Goal: Task Accomplishment & Management: Complete application form

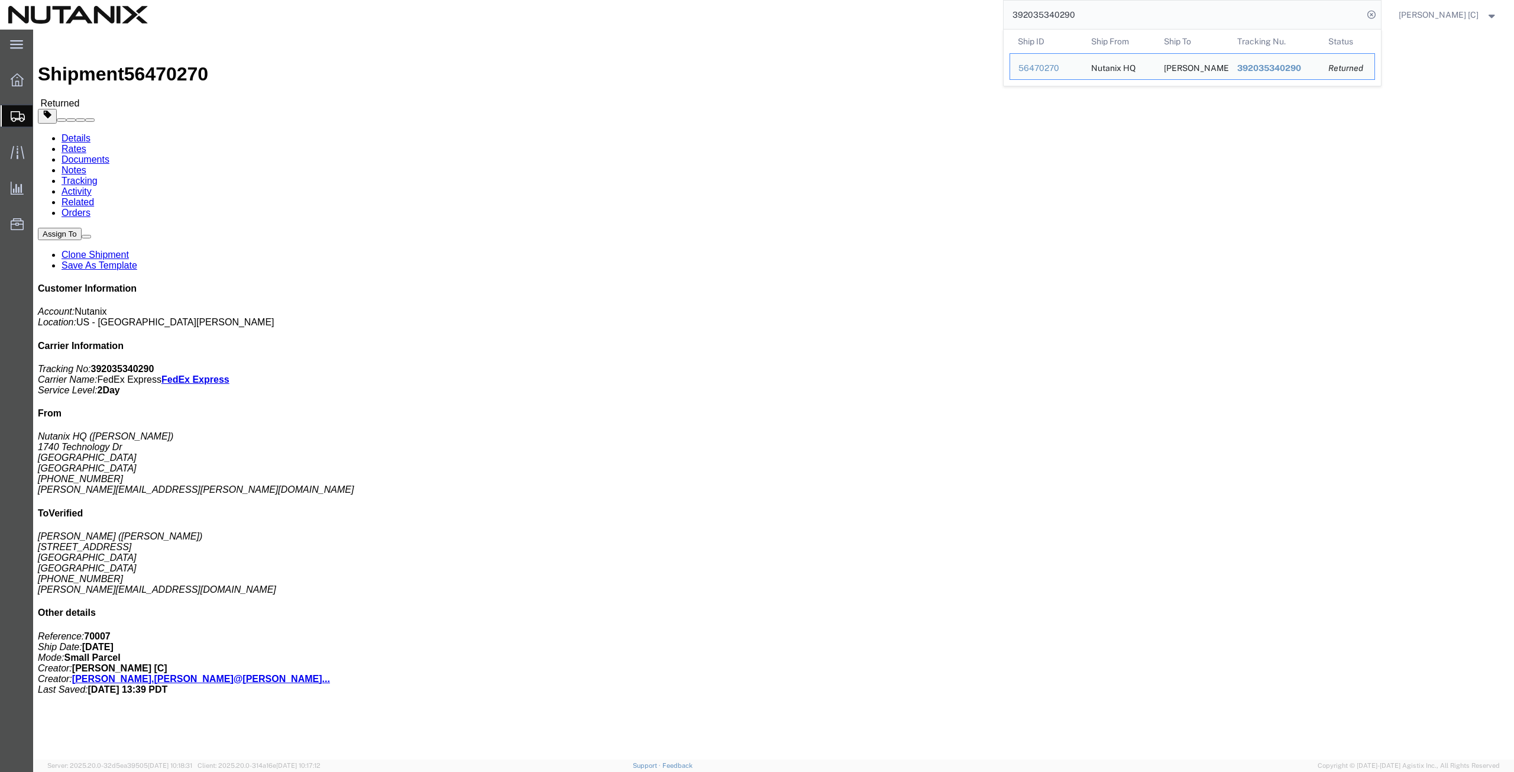
click at [0, 0] on span "Create from Template" at bounding box center [0, 0] width 0 height 0
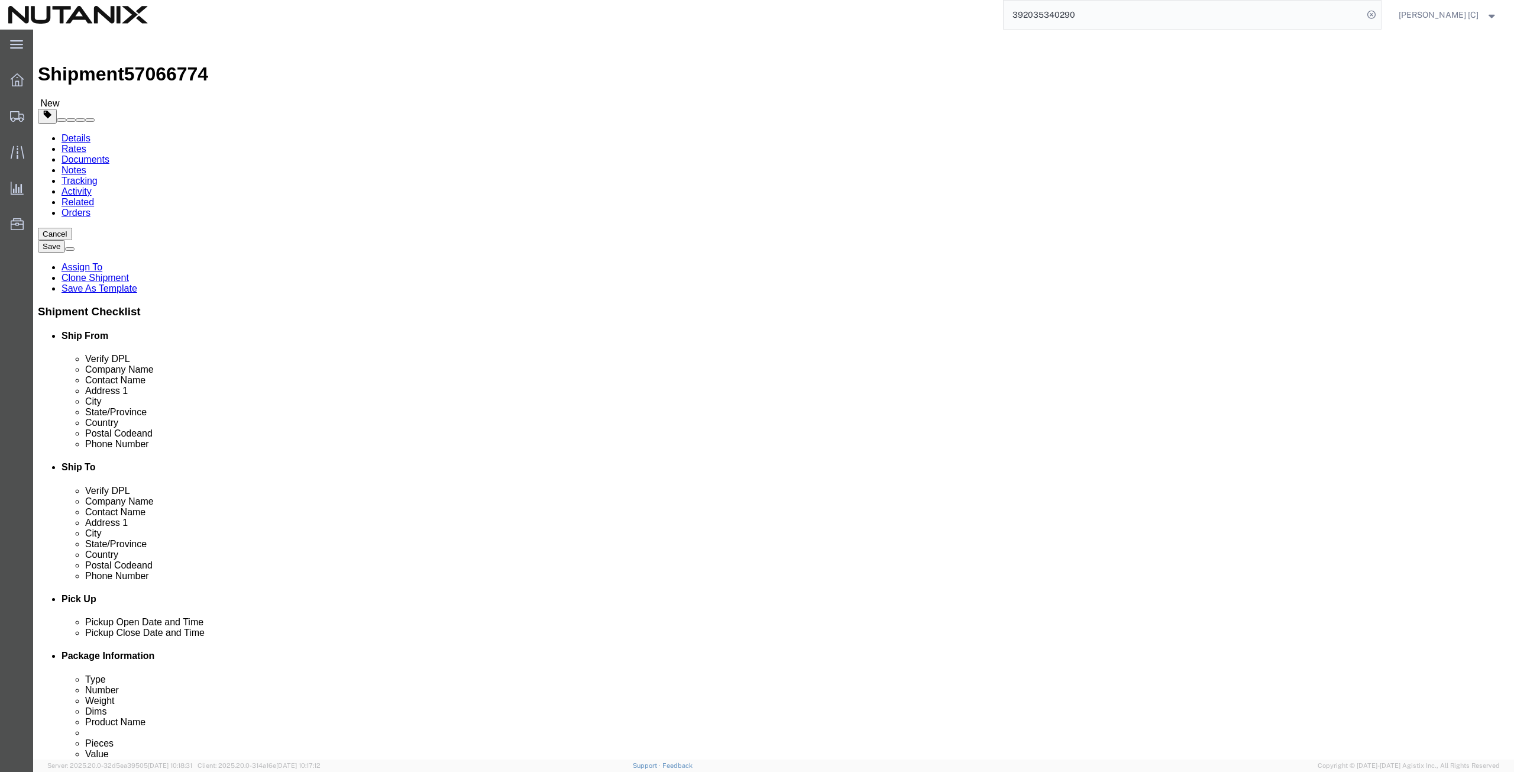
drag, startPoint x: 23, startPoint y: 280, endPoint x: 4, endPoint y: 265, distance: 24.0
click html "Shipment 57066774 New Details Rates Documents Notes Tracking Activity Related O…"
click p "- Nutanix HQ - ([PERSON_NAME]) [STREET_ADDRESS]"
type input "[PERSON_NAME]"
type input "[PHONE_NUMBER]"
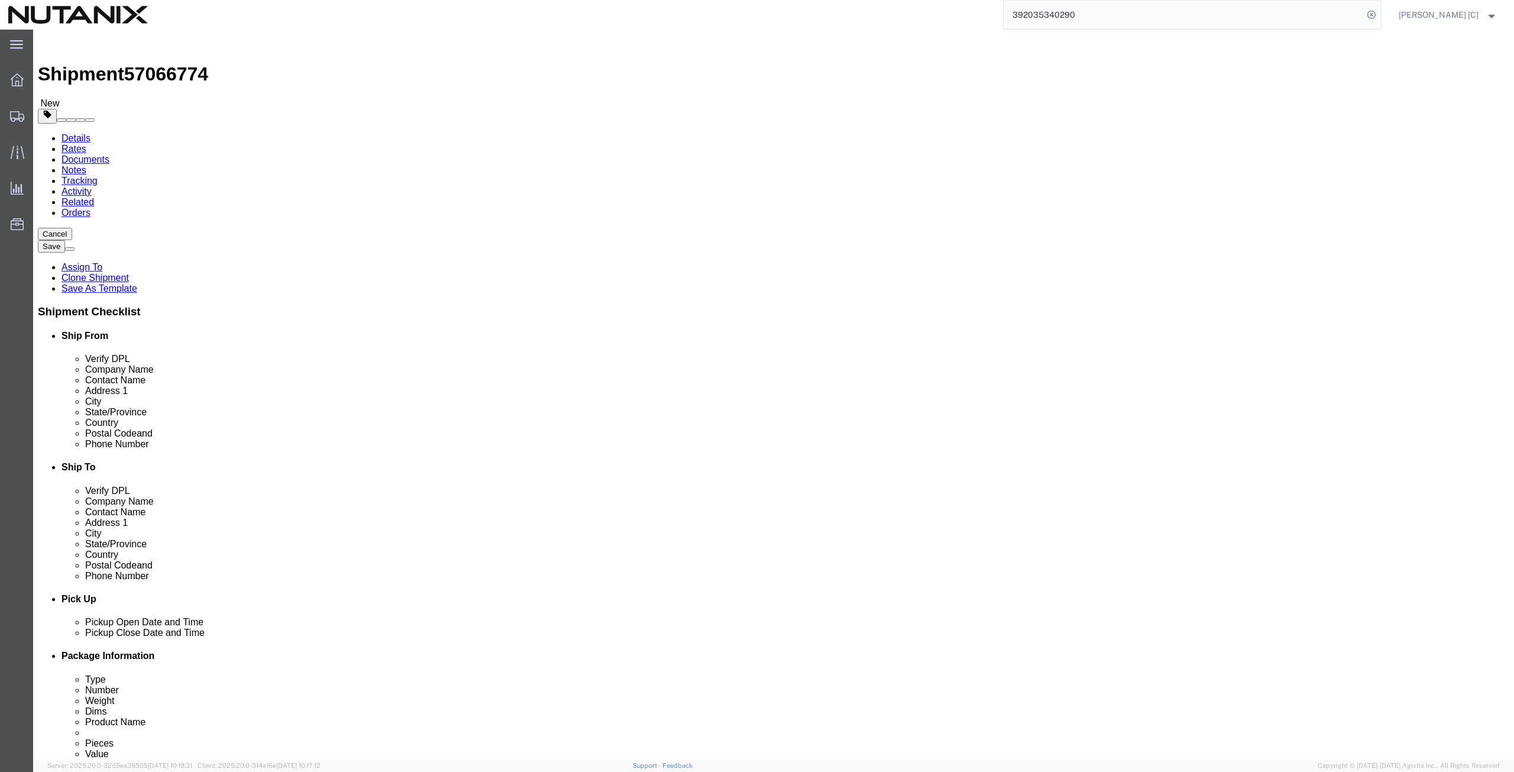
type input "[PERSON_NAME][EMAIL_ADDRESS][PERSON_NAME][DOMAIN_NAME]"
select select "CA"
type input "[PERSON_NAME]"
drag, startPoint x: 928, startPoint y: 221, endPoint x: 660, endPoint y: 247, distance: 269.2
click div "Location Select Select My Profile Location [GEOGRAPHIC_DATA] - [GEOGRAPHIC_DATA…"
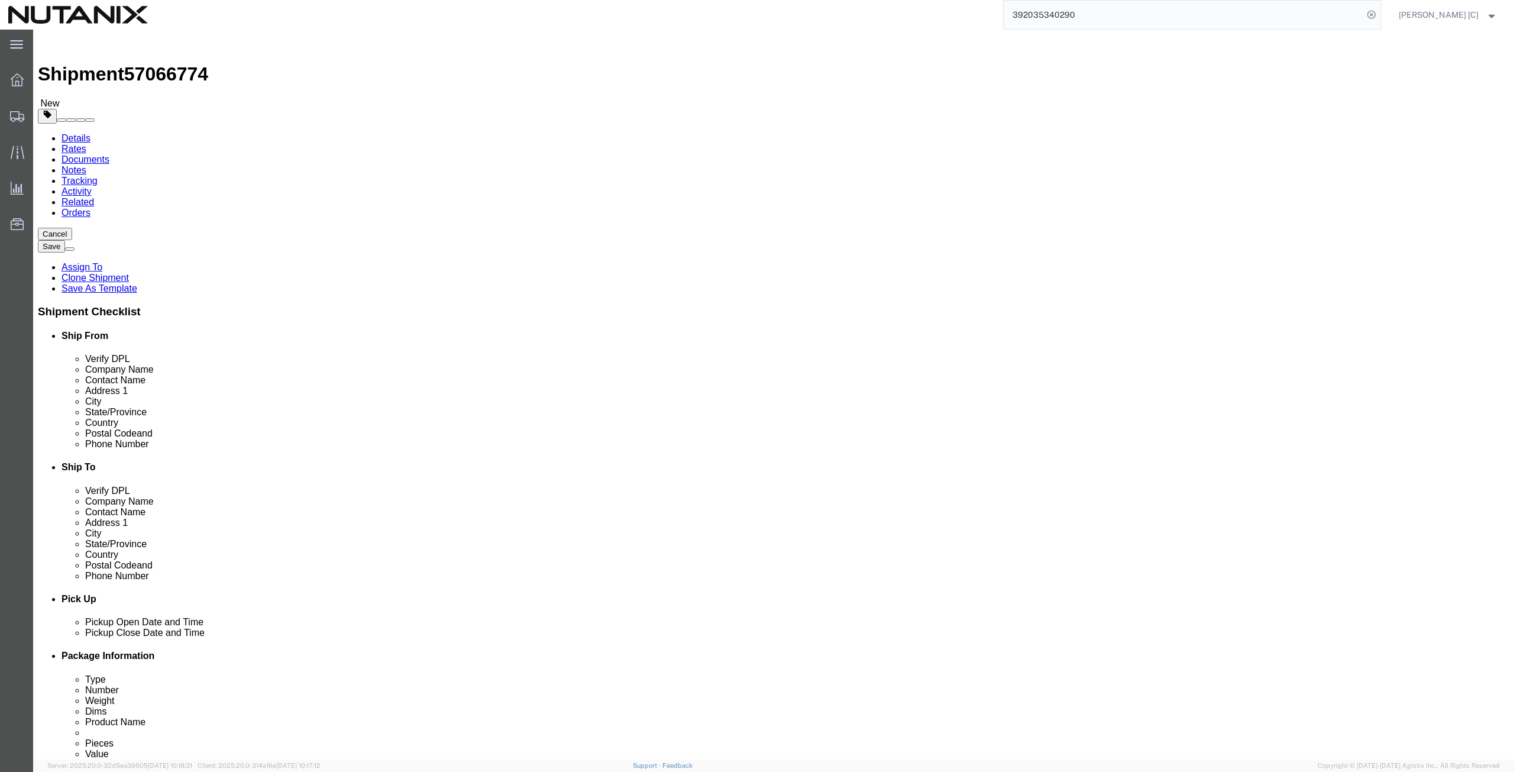
paste input "[PERSON_NAME]"
type input "[PERSON_NAME]"
drag, startPoint x: 921, startPoint y: 243, endPoint x: 702, endPoint y: 269, distance: 220.3
click div "Location Select Select My Profile Location [GEOGRAPHIC_DATA] - [GEOGRAPHIC_DATA…"
paste input "[PERSON_NAME]"
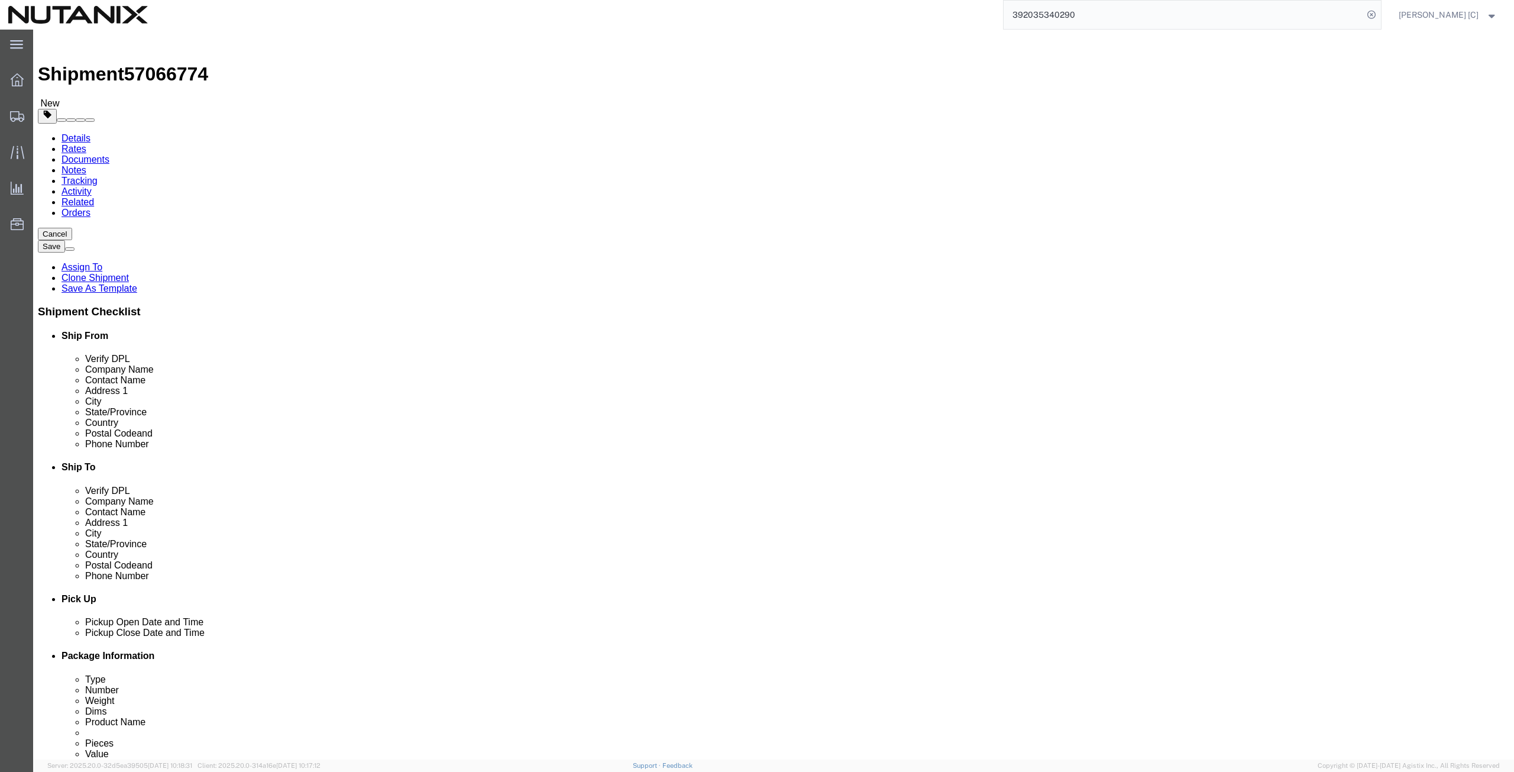
type input "[PERSON_NAME]"
drag, startPoint x: 945, startPoint y: 268, endPoint x: 645, endPoint y: 222, distance: 303.9
click div "Ship From Location Location Select Select My Profile Location [GEOGRAPHIC_DATA]…"
paste input "[STREET_ADDRESS]"
type input "[STREET_ADDRESS]"
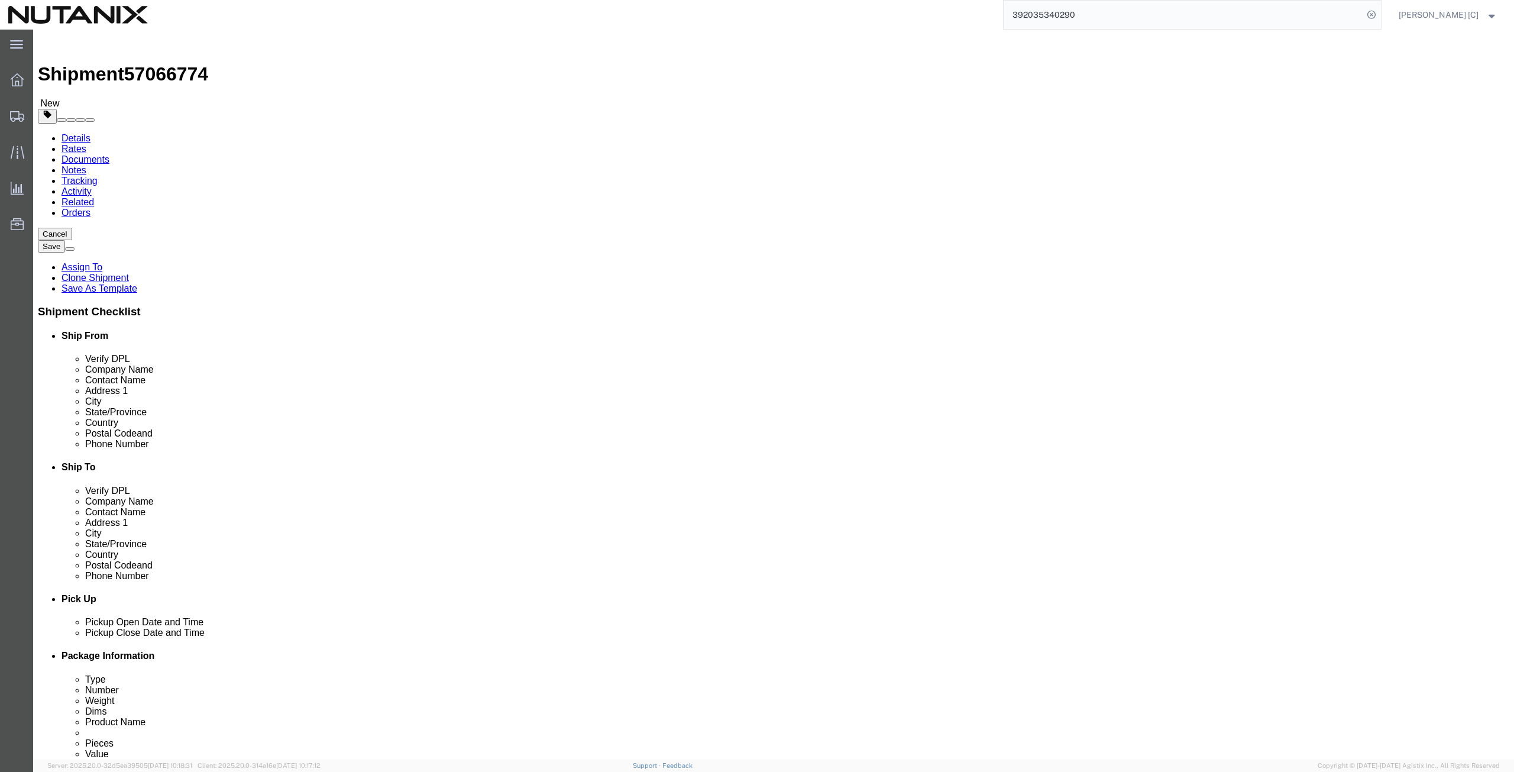
drag, startPoint x: 905, startPoint y: 308, endPoint x: 800, endPoint y: 316, distance: 105.6
click div "City Nesconset"
paste input "[GEOGRAPHIC_DATA]"
type input "[GEOGRAPHIC_DATA]"
type input "colo"
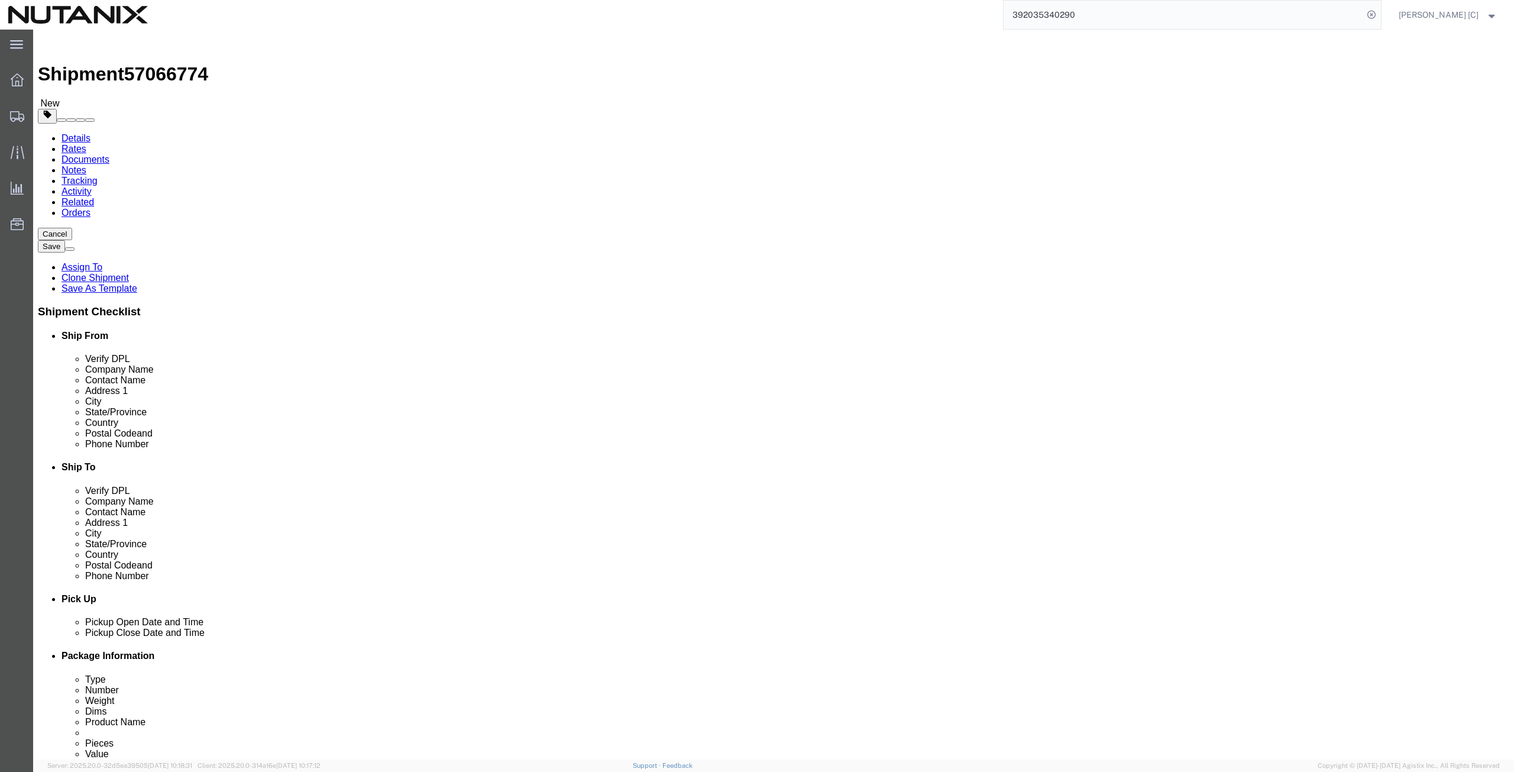
select select "CO"
drag, startPoint x: 879, startPoint y: 377, endPoint x: 688, endPoint y: 358, distance: 191.4
click div "Location Select Select My Profile Location [GEOGRAPHIC_DATA] - [GEOGRAPHIC_DATA…"
paste input "80239"
type input "80239"
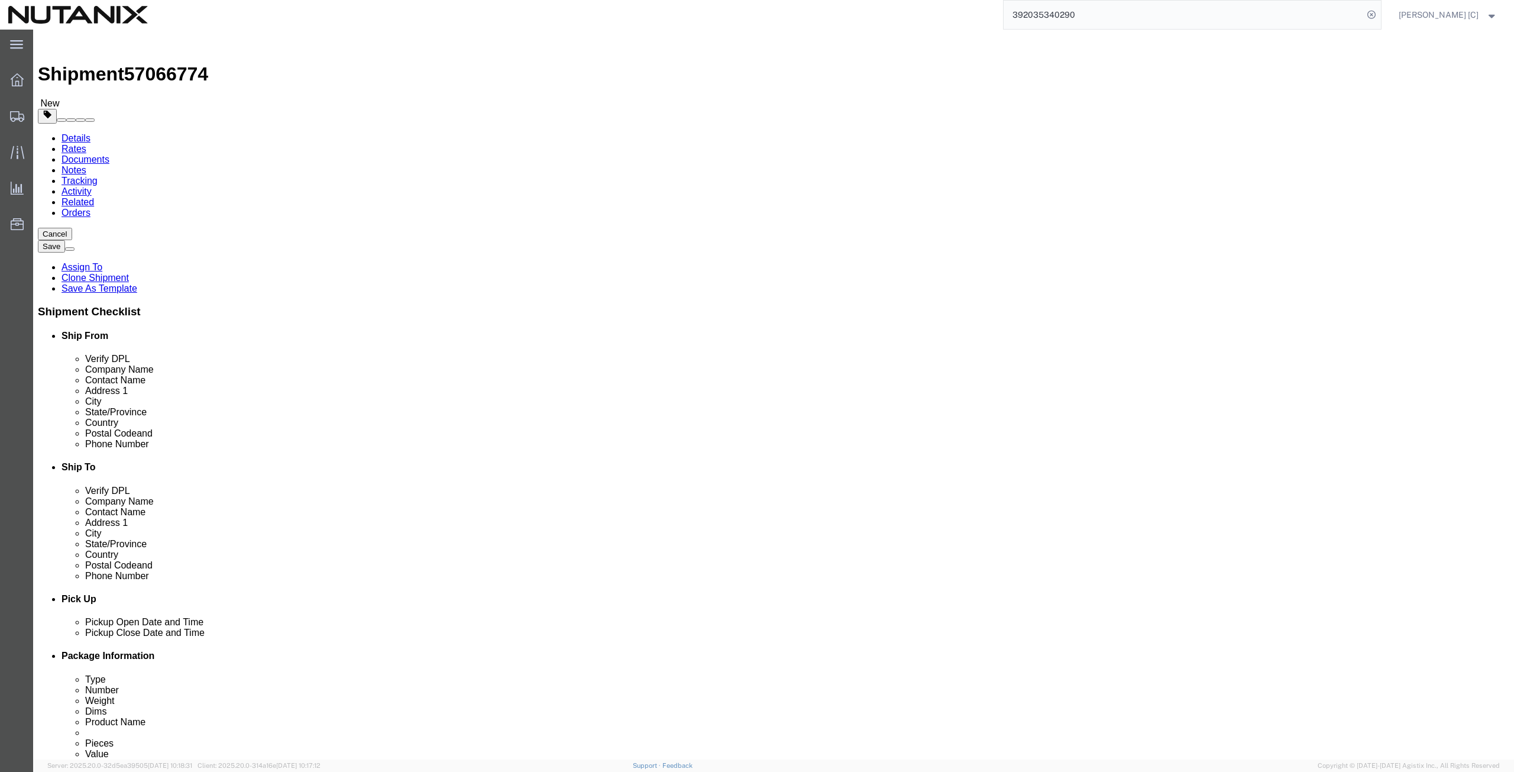
drag, startPoint x: 921, startPoint y: 399, endPoint x: 827, endPoint y: 407, distance: 93.9
click div "Phone Number [PHONE_NUMBER]"
paste input "720) 6413425"
type input "[PHONE_NUMBER]"
drag, startPoint x: 950, startPoint y: 428, endPoint x: 619, endPoint y: 420, distance: 331.3
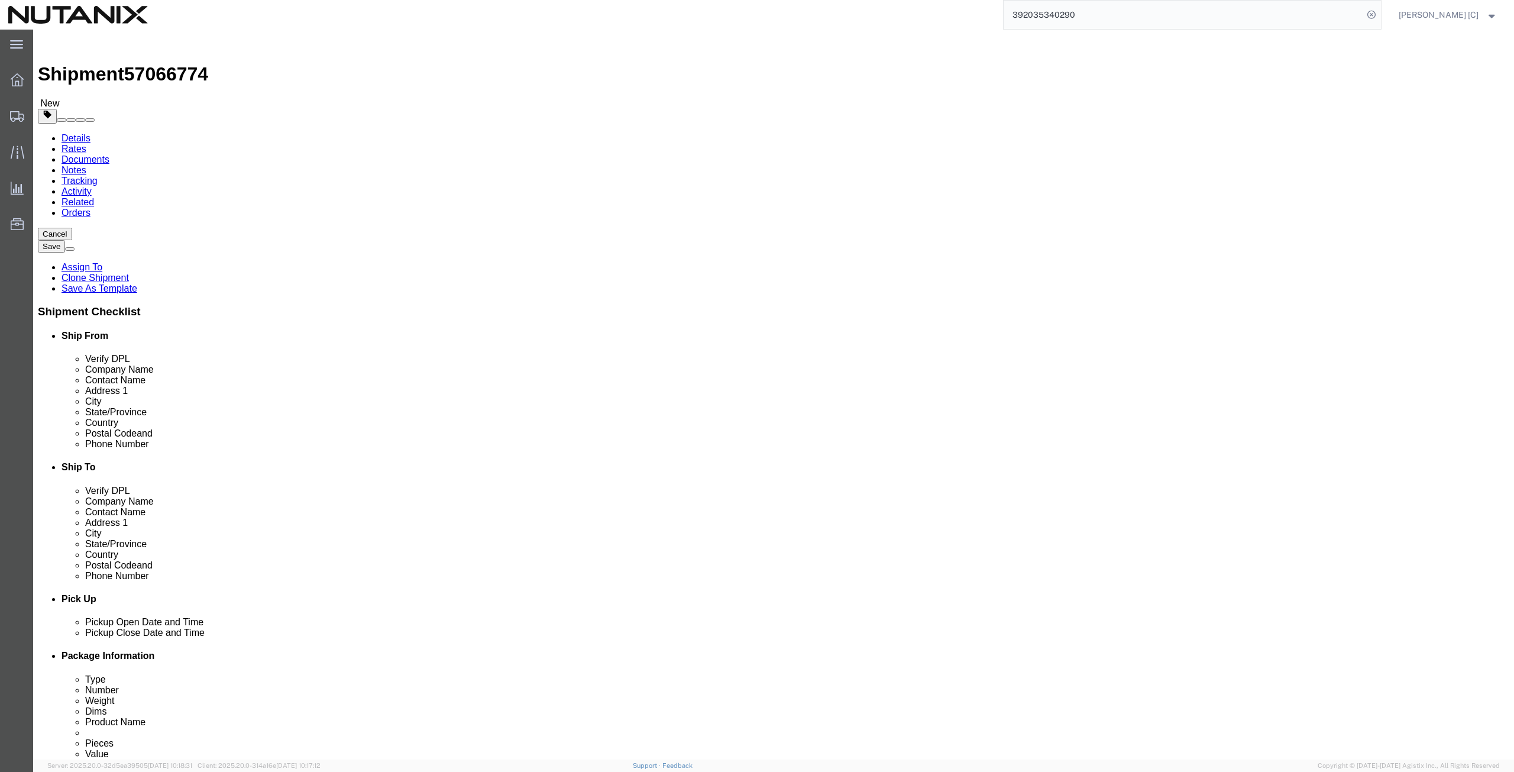
click div "Ship From Location Location Select Select My Profile Location [GEOGRAPHIC_DATA]…"
paste input "[PERSON_NAME].[PERSON_NAME]"
type input "[PERSON_NAME][EMAIL_ADDRESS][PERSON_NAME][DOMAIN_NAME]"
click input "checkbox"
click label
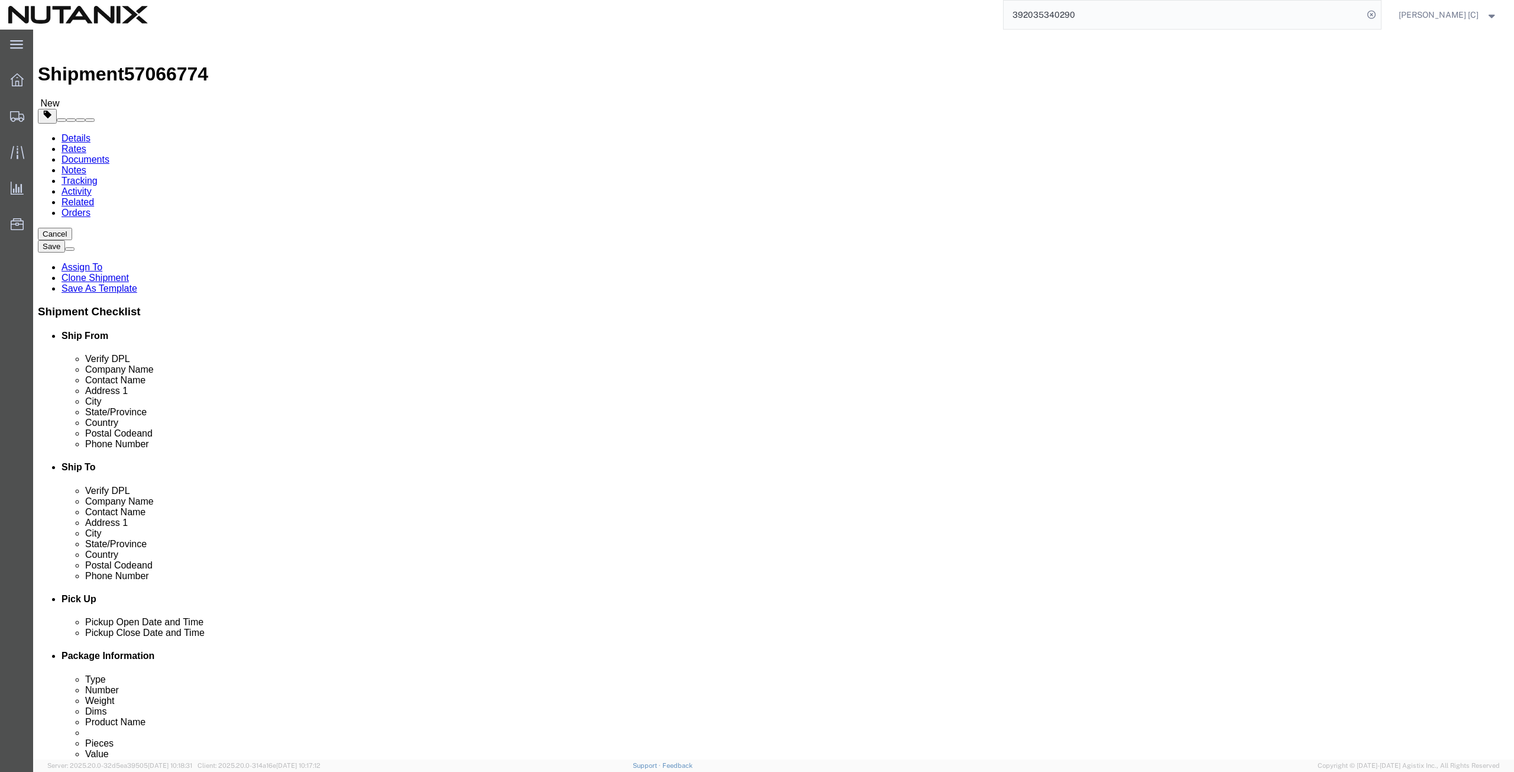
click input "checkbox"
checkbox input "true"
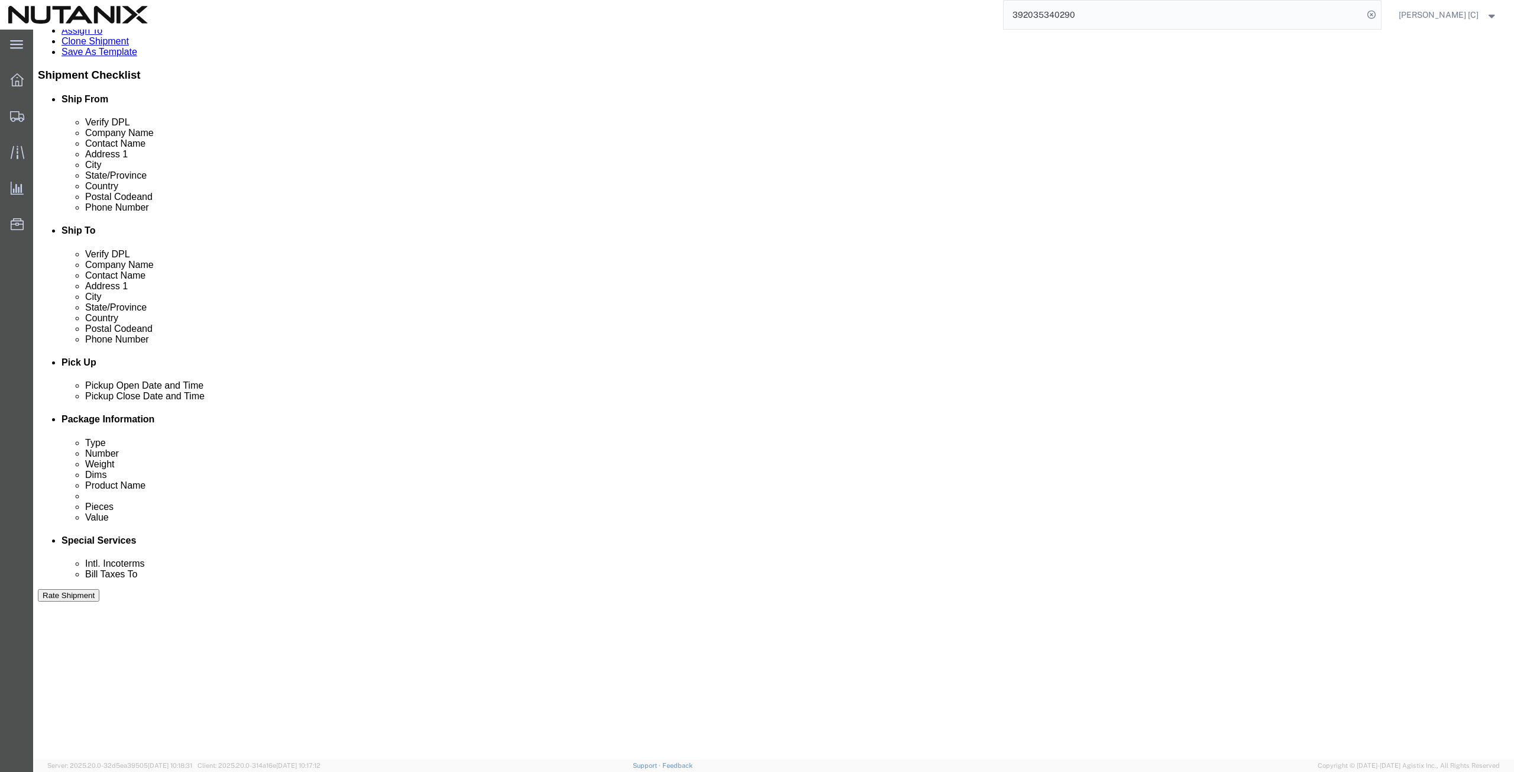
scroll to position [286, 0]
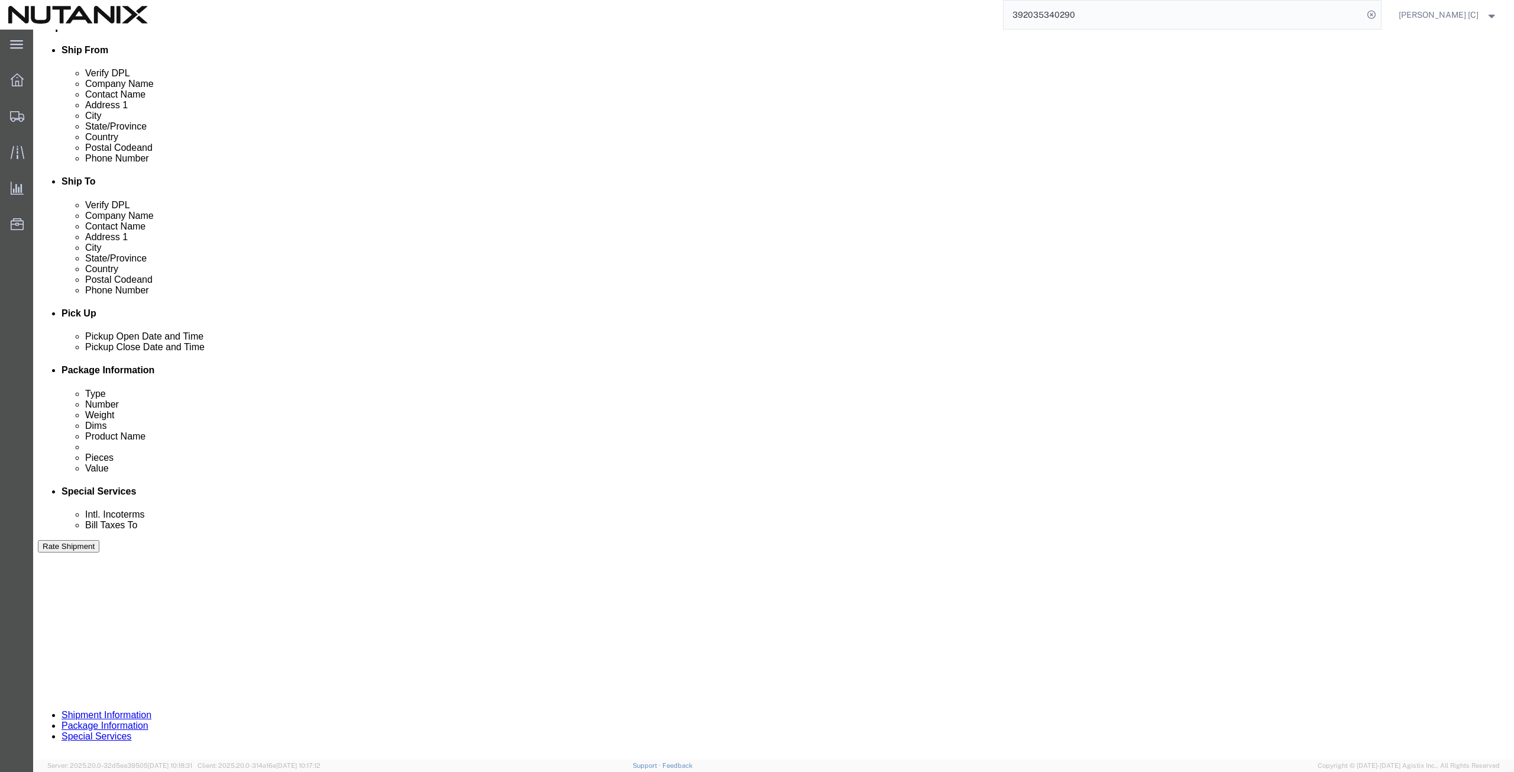
click button "Continue"
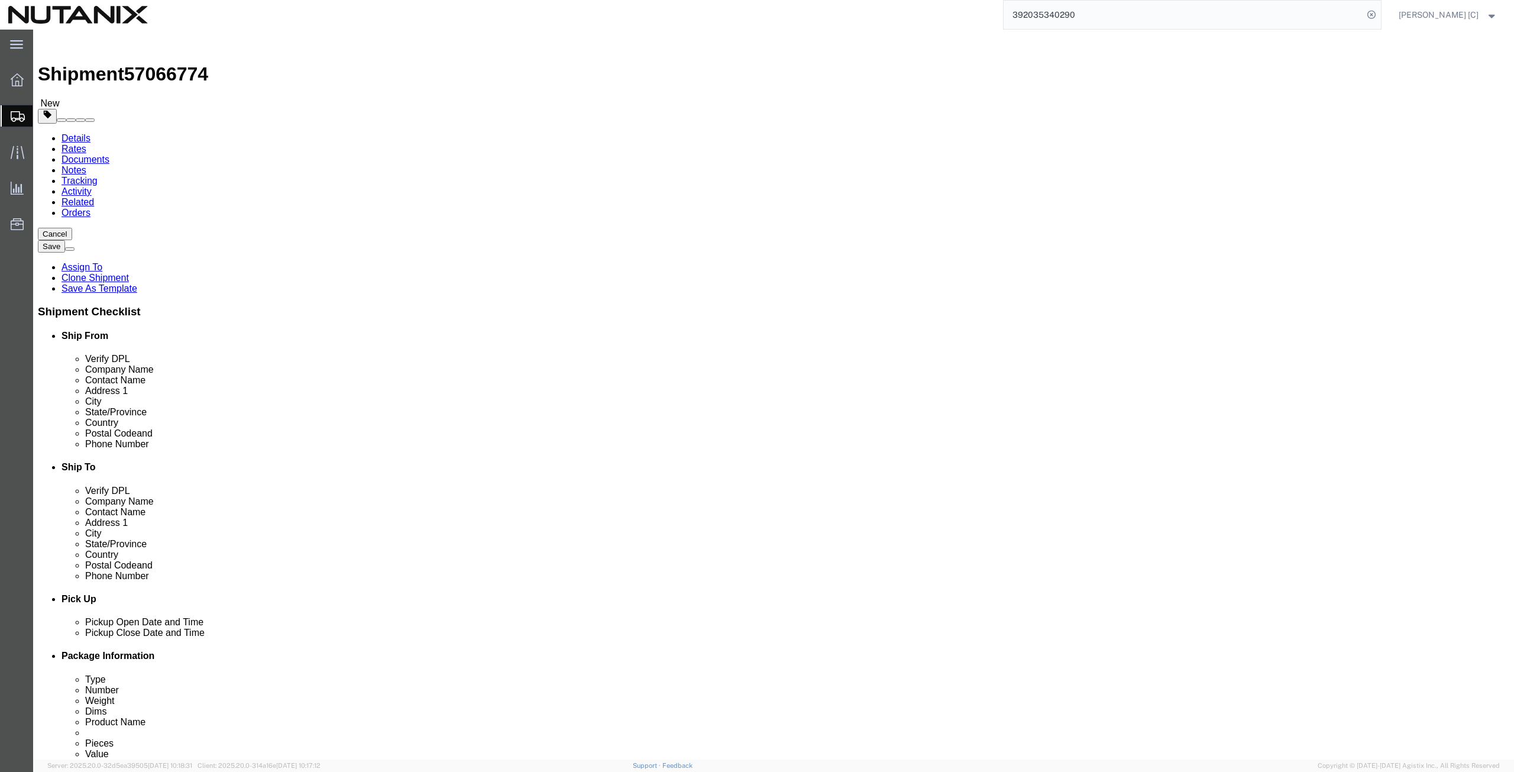
click button "Continue"
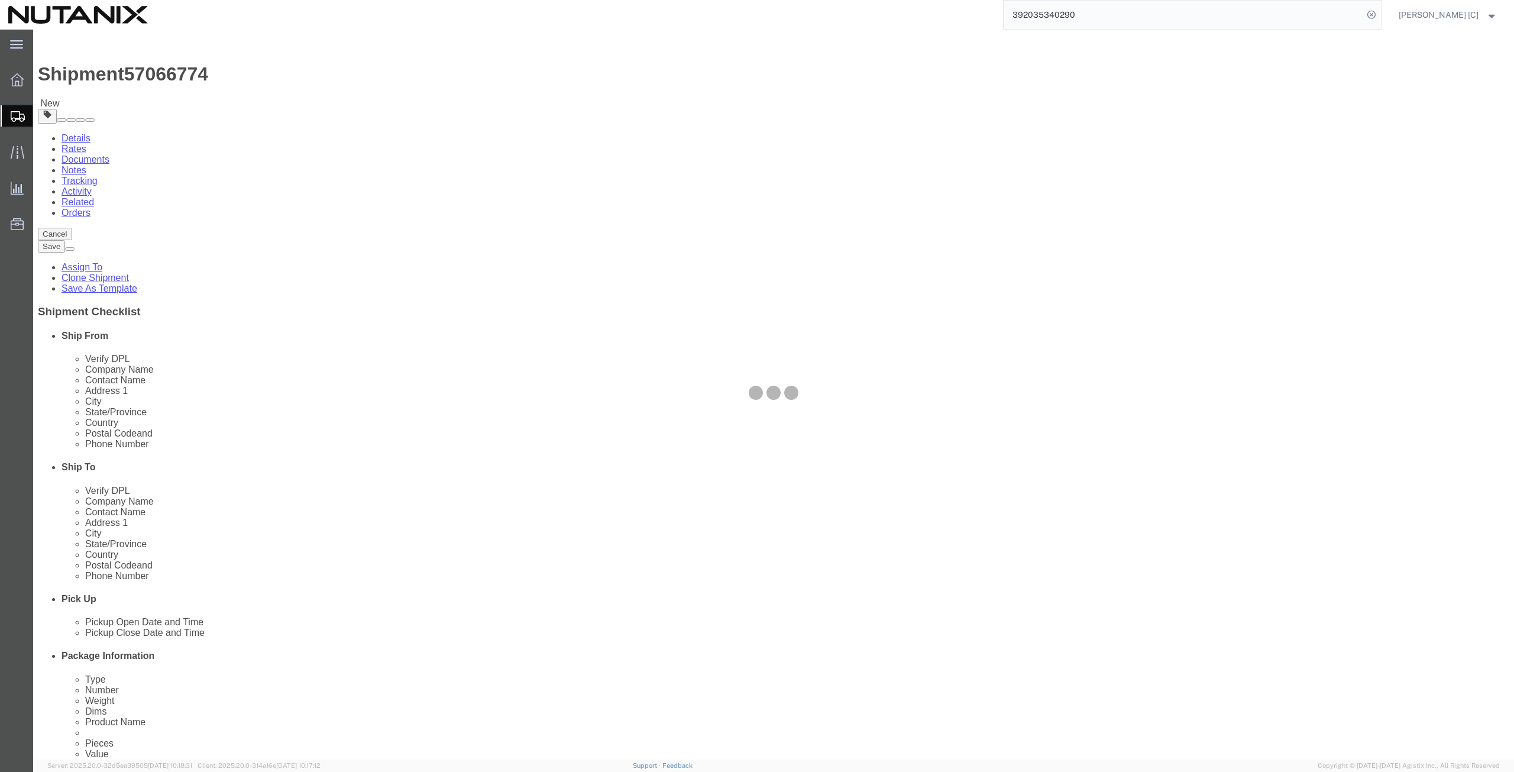
select select
select select "COSTCENTER"
select select "59656"
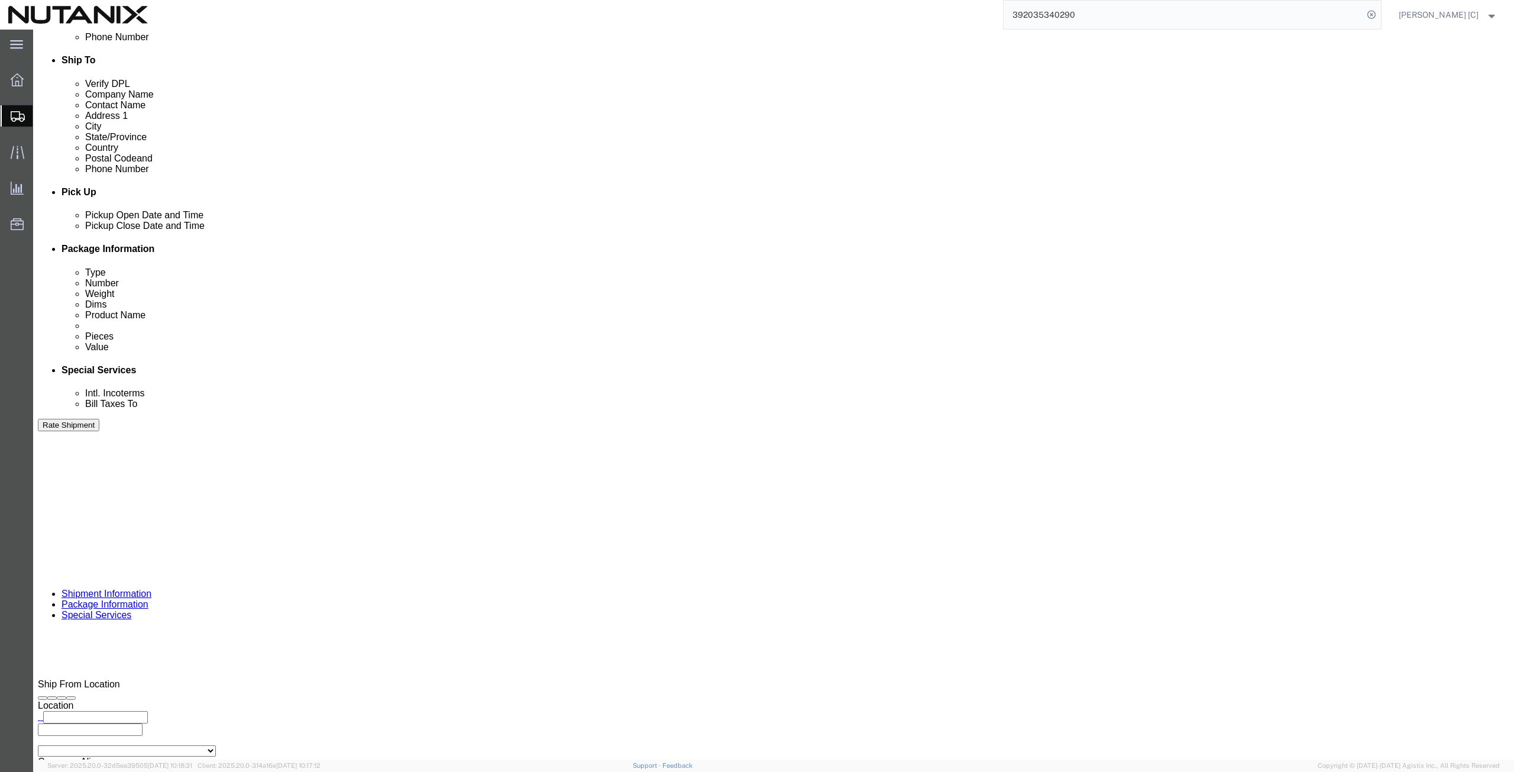
scroll to position [411, 0]
drag, startPoint x: 1307, startPoint y: 711, endPoint x: 1306, endPoint y: 705, distance: 6.5
click button "Rate Shipment"
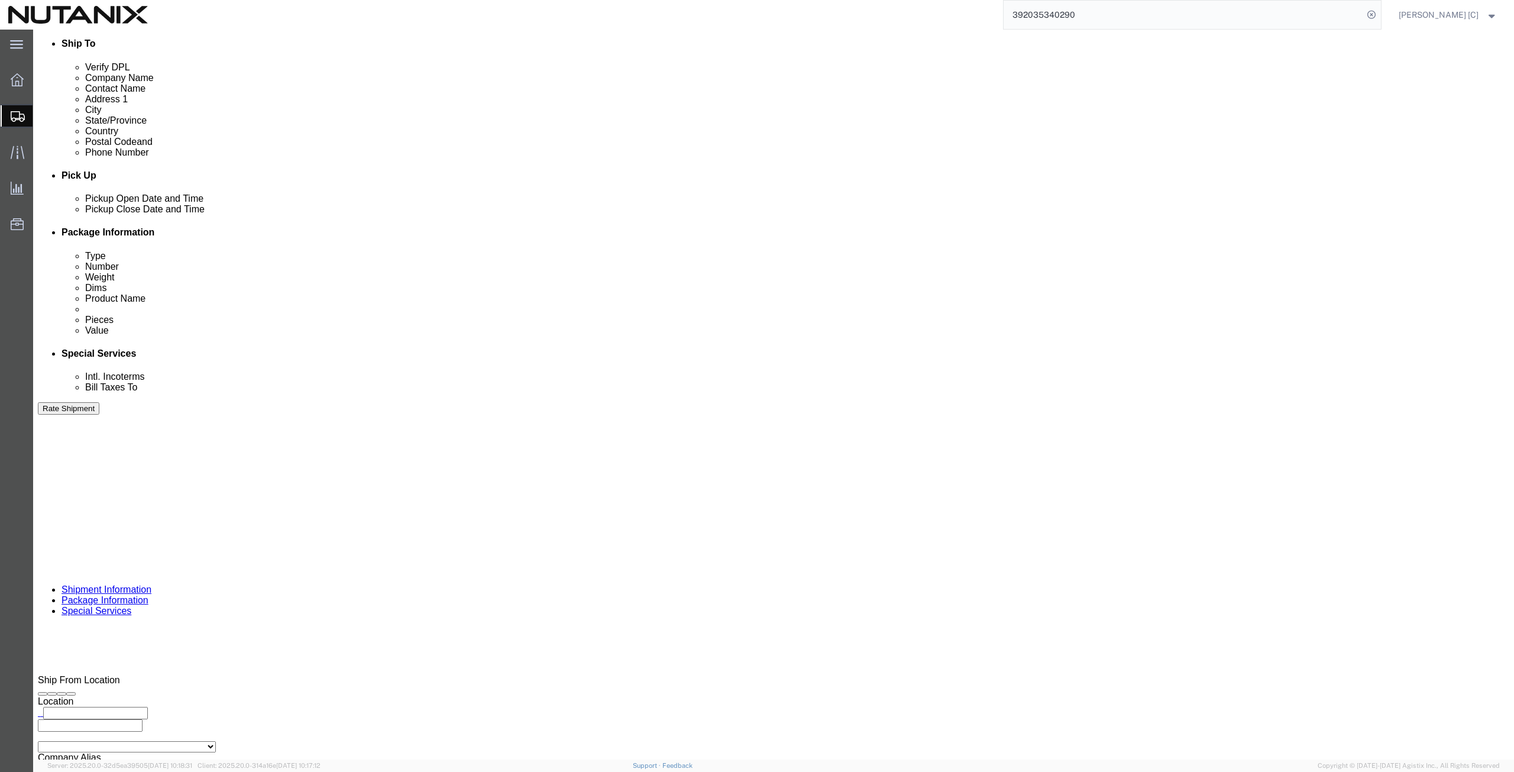
click icon
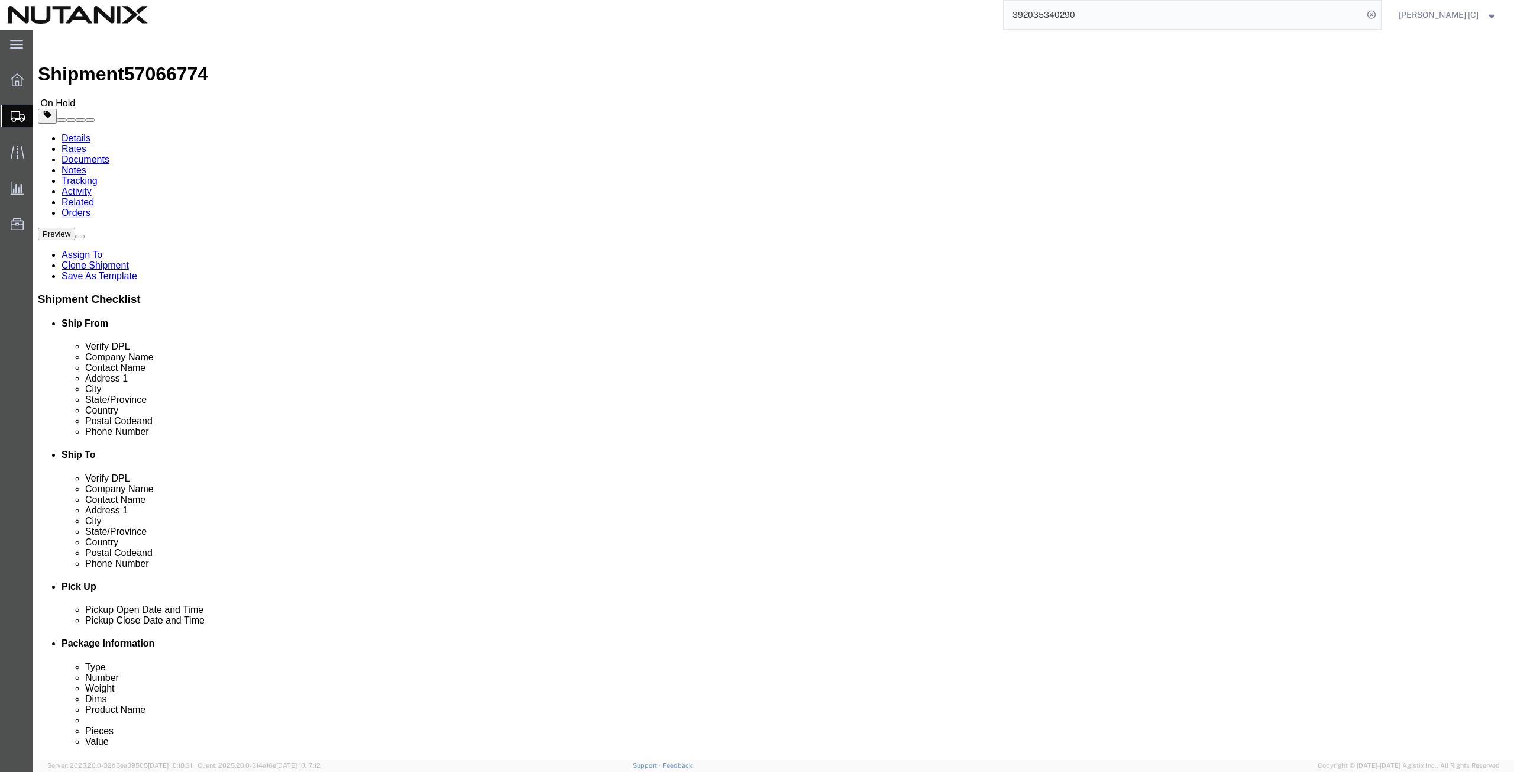
click button "Rate Shipment"
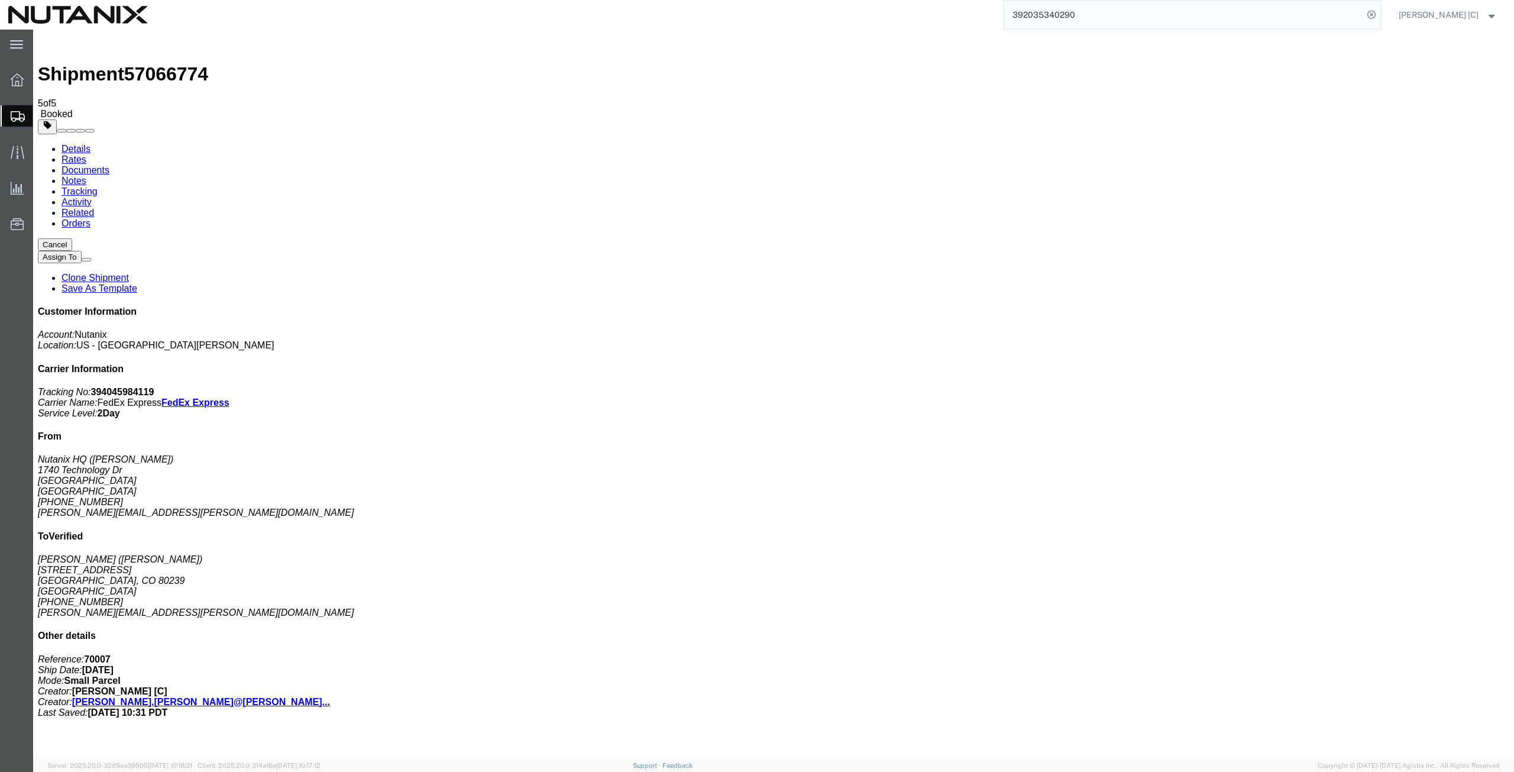
drag, startPoint x: 1405, startPoint y: 183, endPoint x: 1348, endPoint y: 186, distance: 56.2
click at [1348, 387] on p "Tracking No: 394045984119 Carrier Name: FedEx Express FedEx Express Service Lev…" at bounding box center [773, 403] width 1471 height 32
copy b "394045984119"
